Goal: Register for event/course

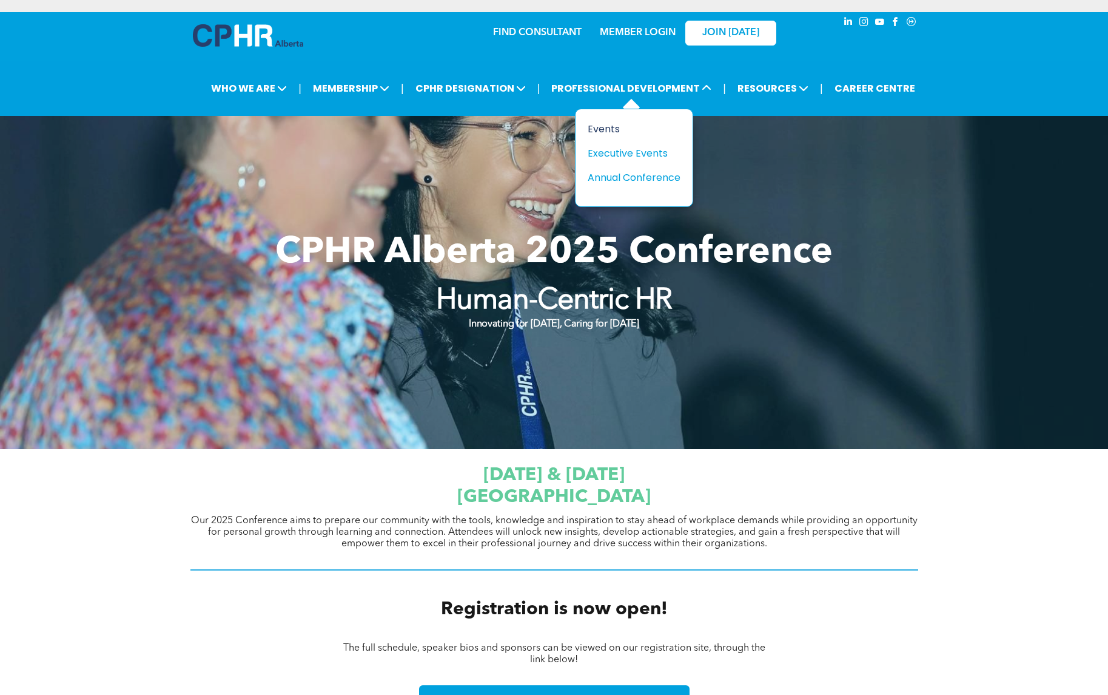
click at [613, 127] on div "Events" at bounding box center [630, 128] width 84 height 15
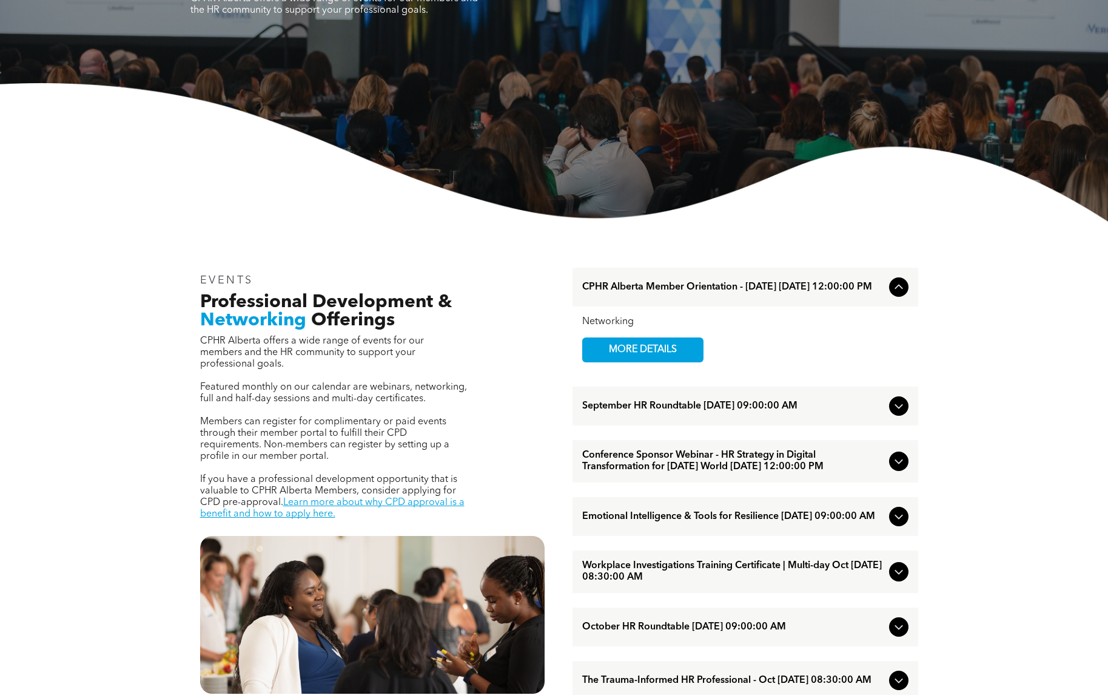
scroll to position [212, 0]
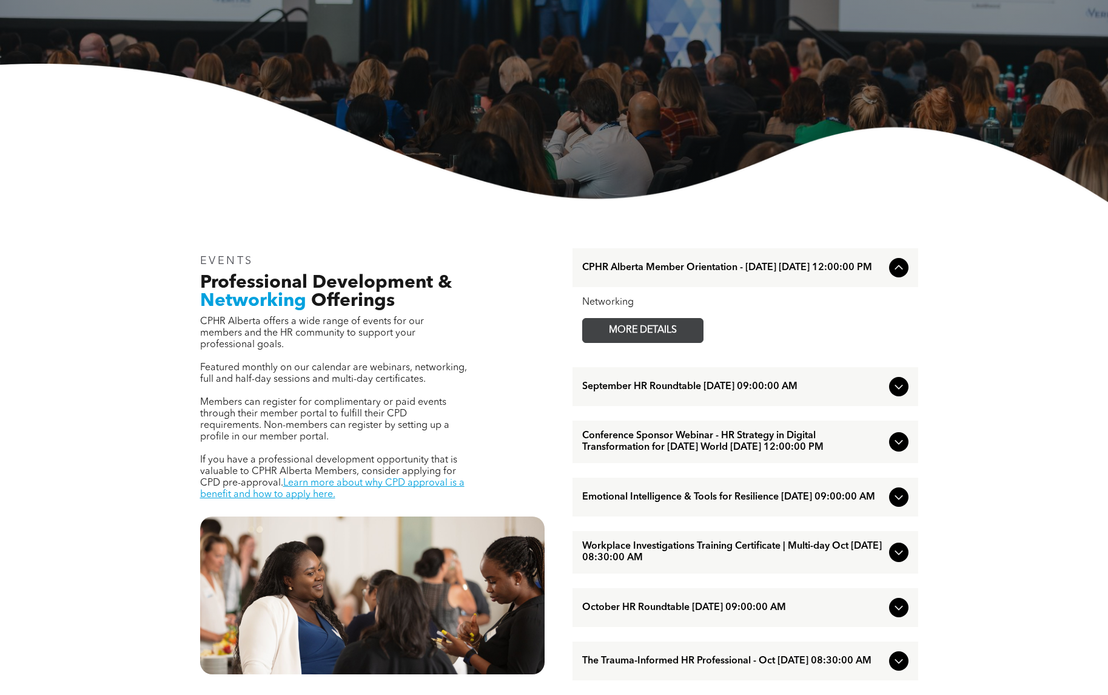
click at [626, 335] on span "MORE DETAILS" at bounding box center [643, 330] width 96 height 24
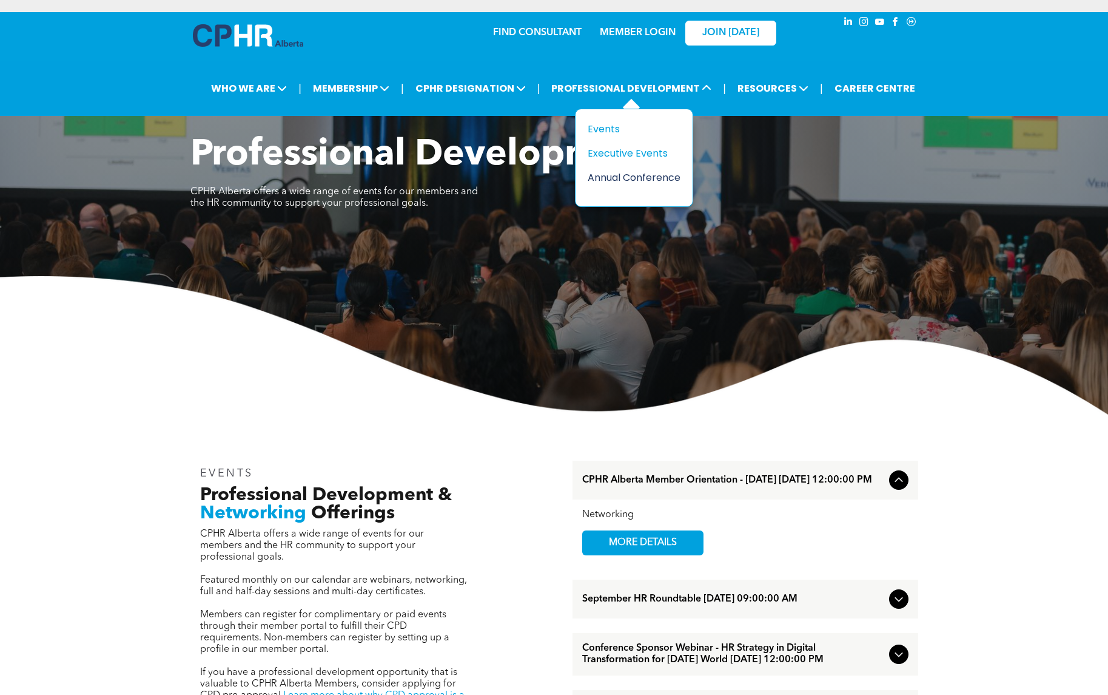
click at [621, 181] on div "Annual Conference" at bounding box center [630, 177] width 84 height 15
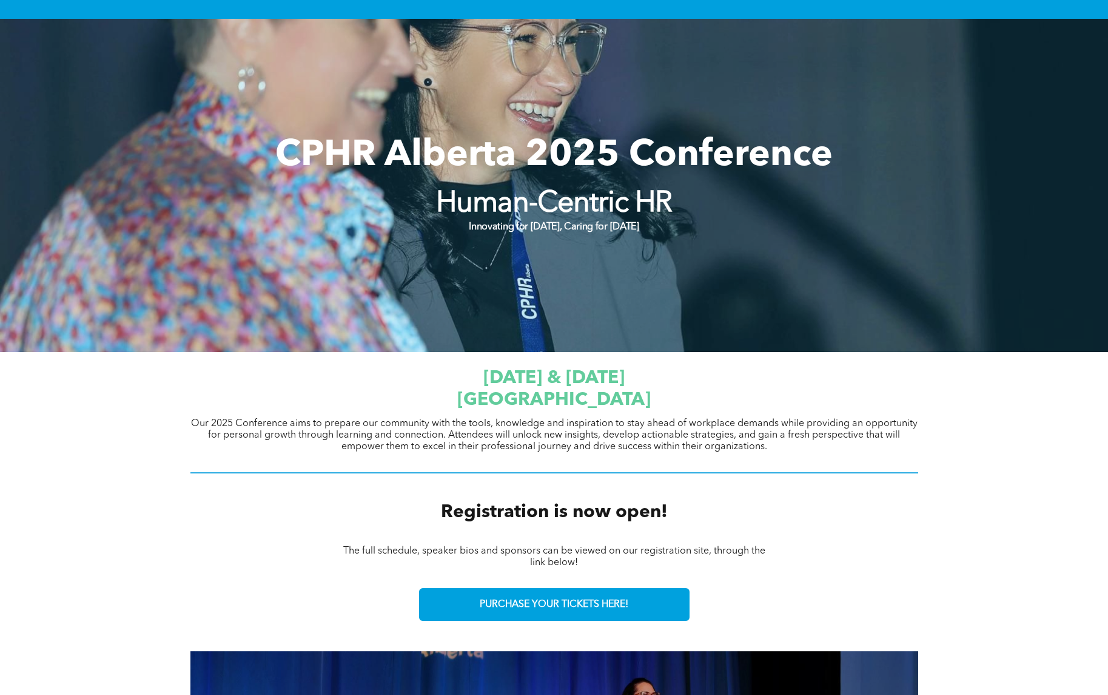
scroll to position [362, 0]
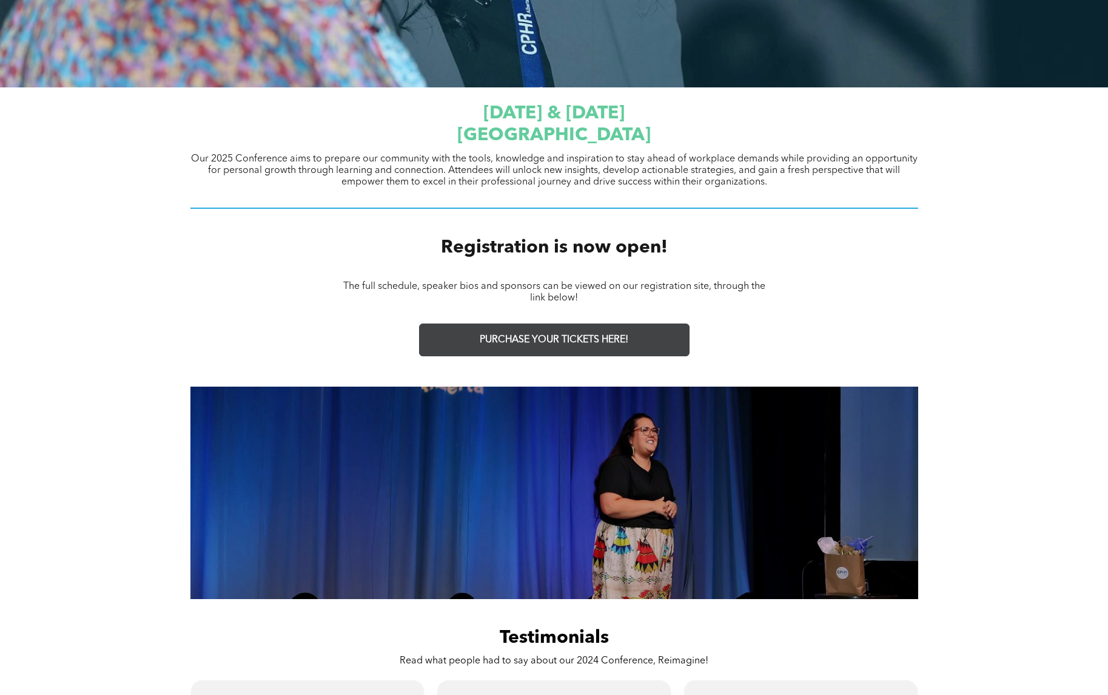
click at [586, 344] on span "PURCHASE YOUR TICKETS HERE!" at bounding box center [554, 340] width 149 height 12
